Goal: Information Seeking & Learning: Learn about a topic

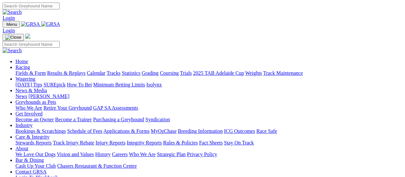
click at [69, 70] on link "Results & Replays" at bounding box center [66, 72] width 38 height 5
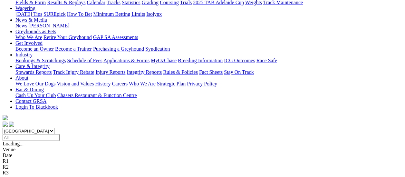
scroll to position [97, 0]
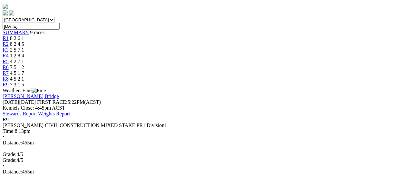
scroll to position [97, 0]
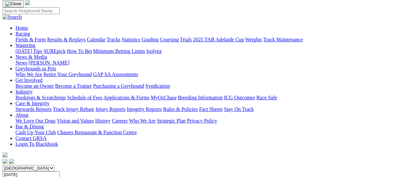
scroll to position [0, 0]
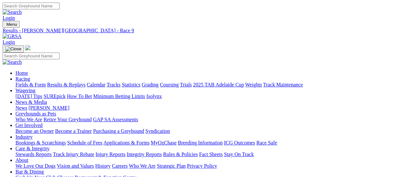
click at [17, 82] on link "Fields & Form" at bounding box center [30, 84] width 30 height 5
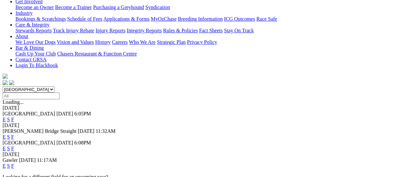
scroll to position [129, 0]
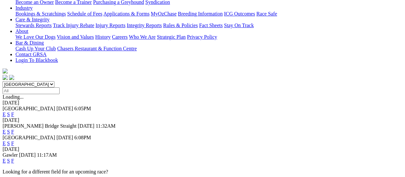
click at [14, 141] on link "F" at bounding box center [12, 143] width 3 height 5
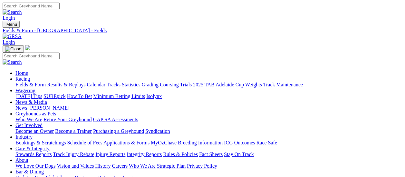
click at [17, 82] on link "Fields & Form" at bounding box center [30, 84] width 30 height 5
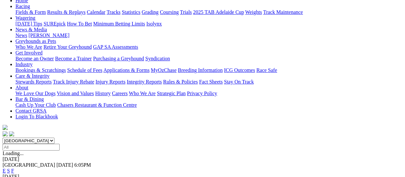
scroll to position [97, 0]
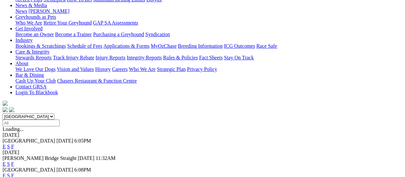
click at [14, 144] on link "F" at bounding box center [12, 146] width 3 height 5
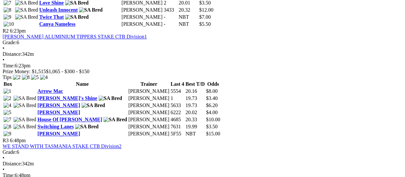
scroll to position [451, 0]
